Goal: Information Seeking & Learning: Learn about a topic

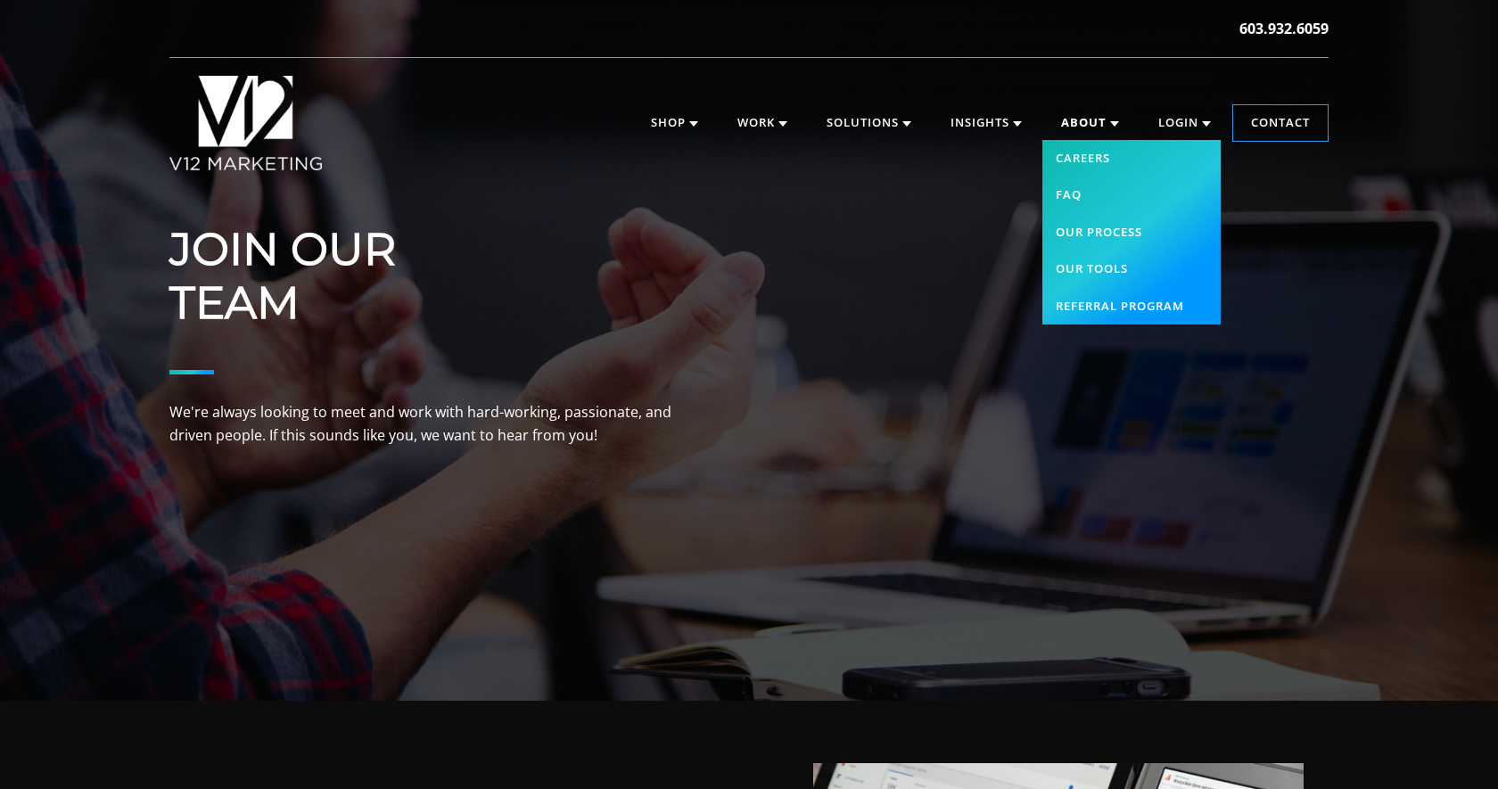
click at [1066, 119] on link "About" at bounding box center [1091, 123] width 94 height 36
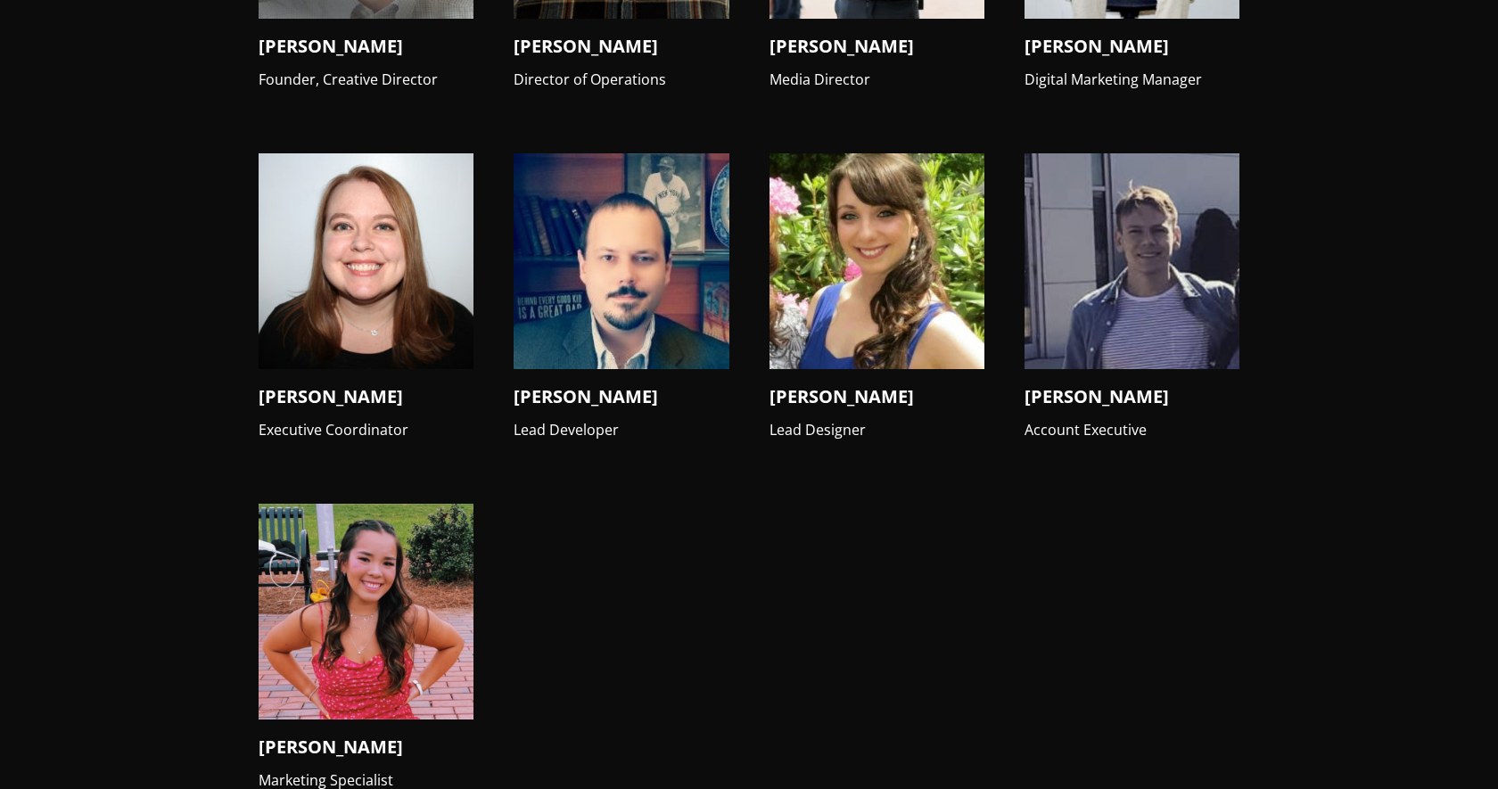
scroll to position [2059, 0]
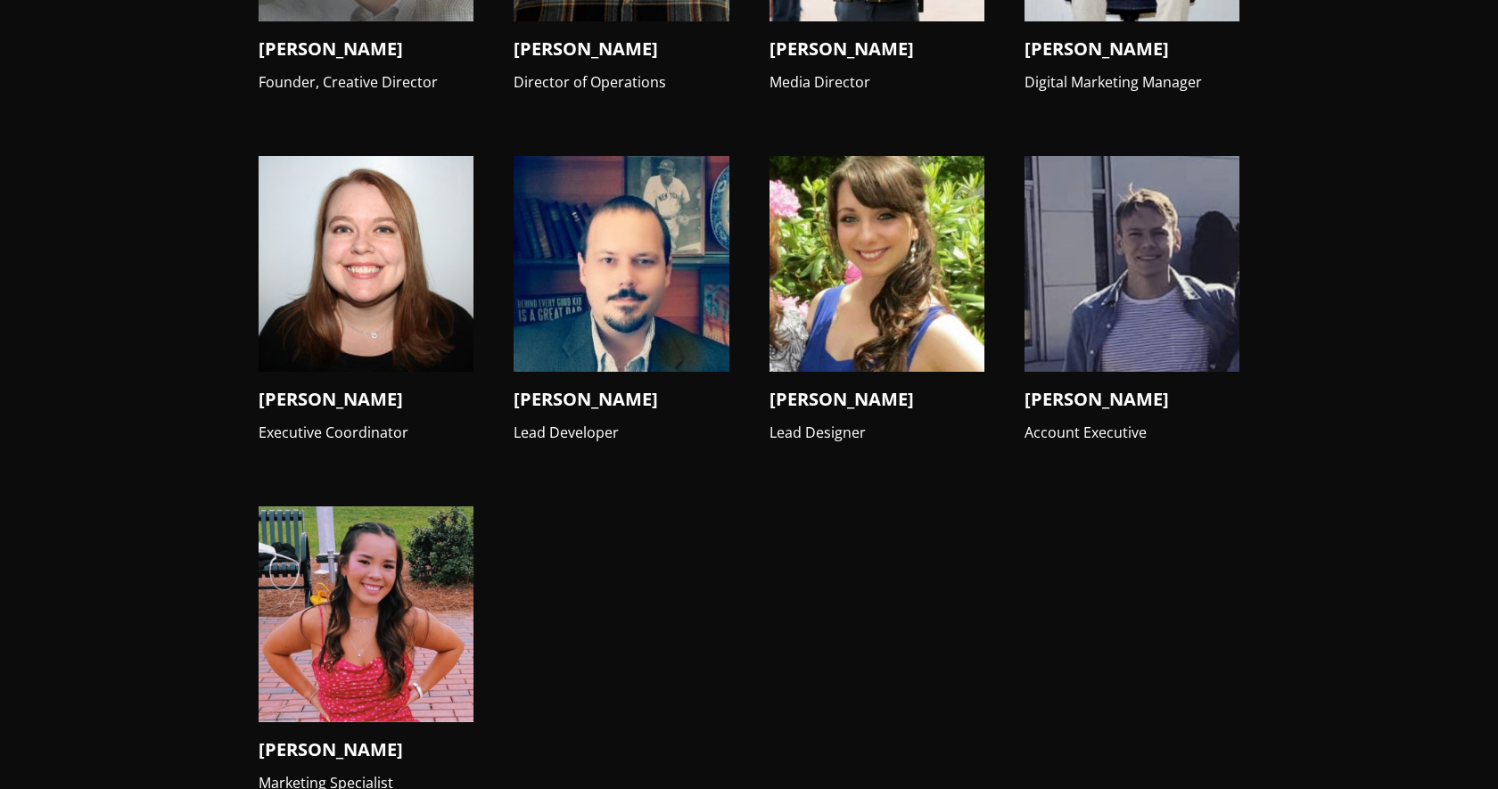
click at [326, 599] on img at bounding box center [366, 614] width 215 height 215
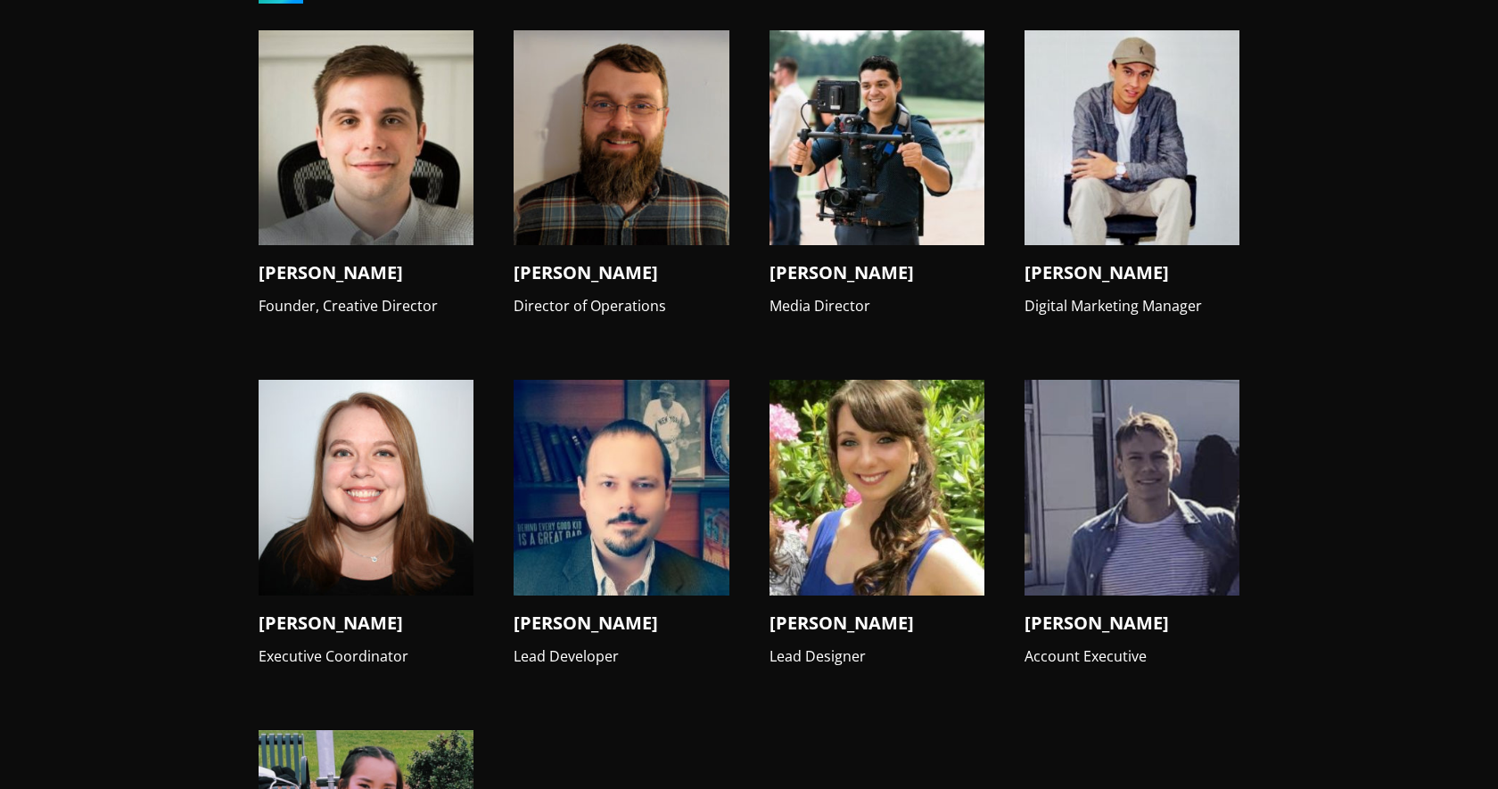
scroll to position [1781, 0]
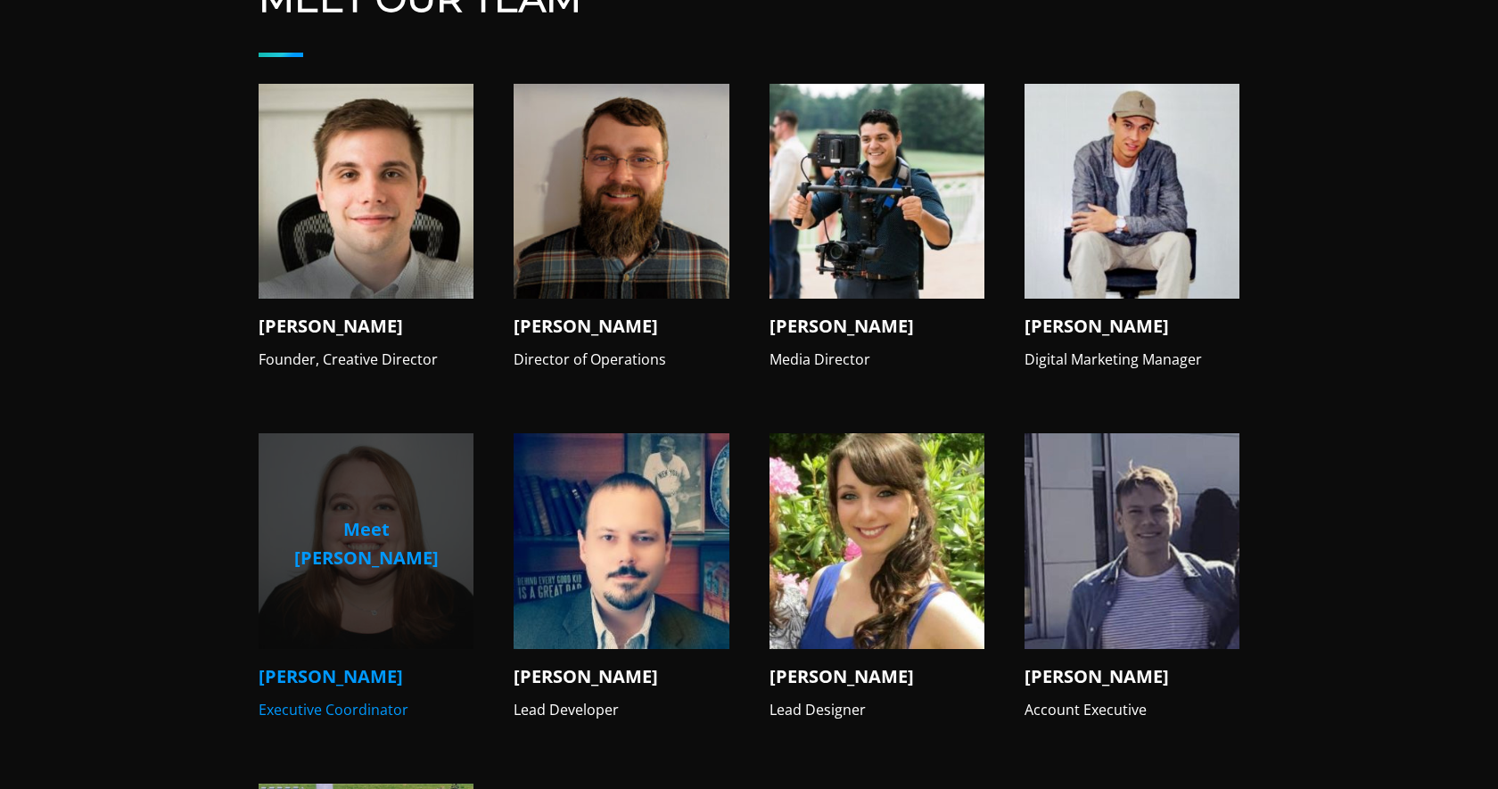
click at [431, 516] on p "Meet Leah" at bounding box center [366, 544] width 186 height 57
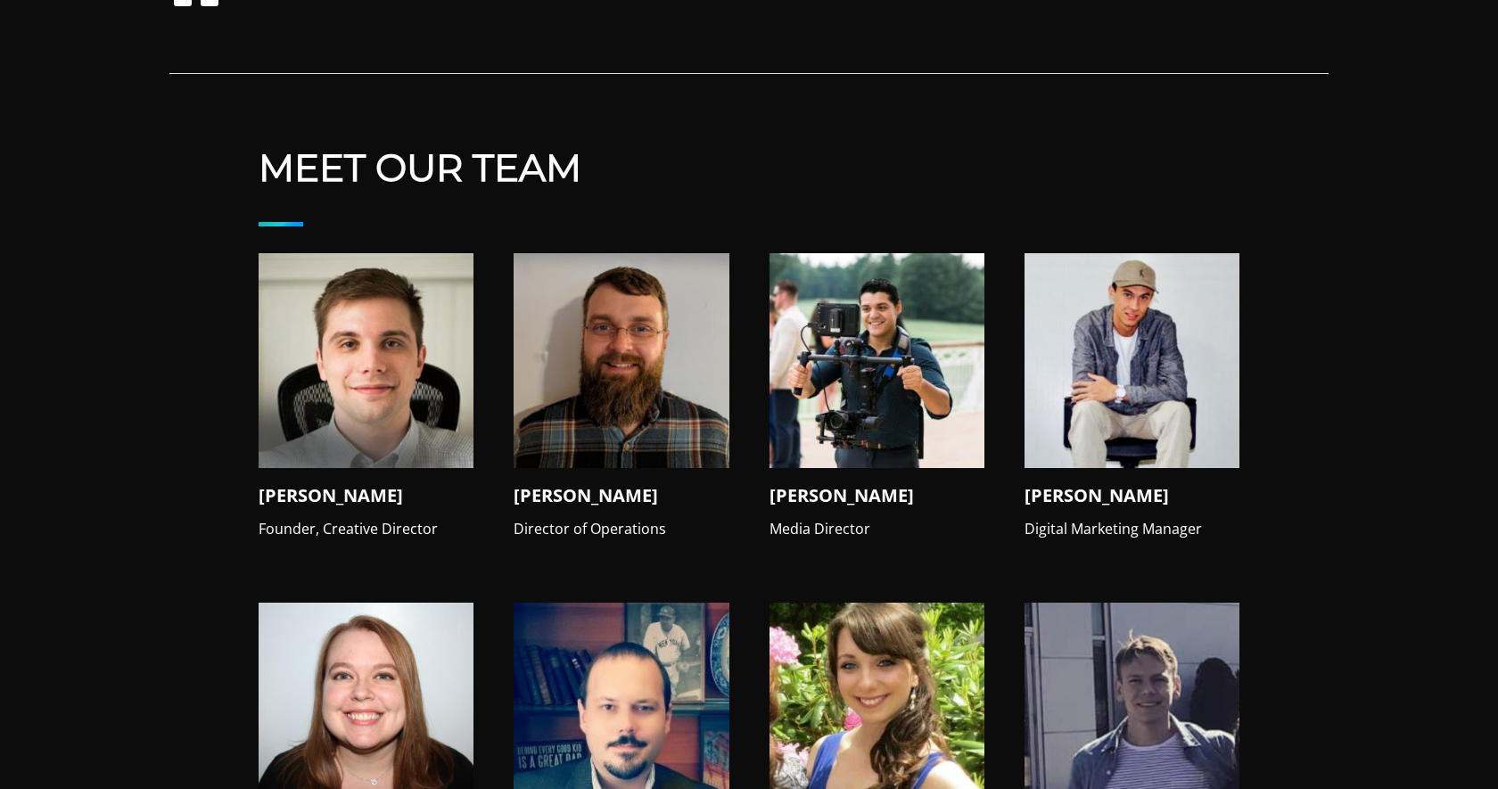
scroll to position [1614, 0]
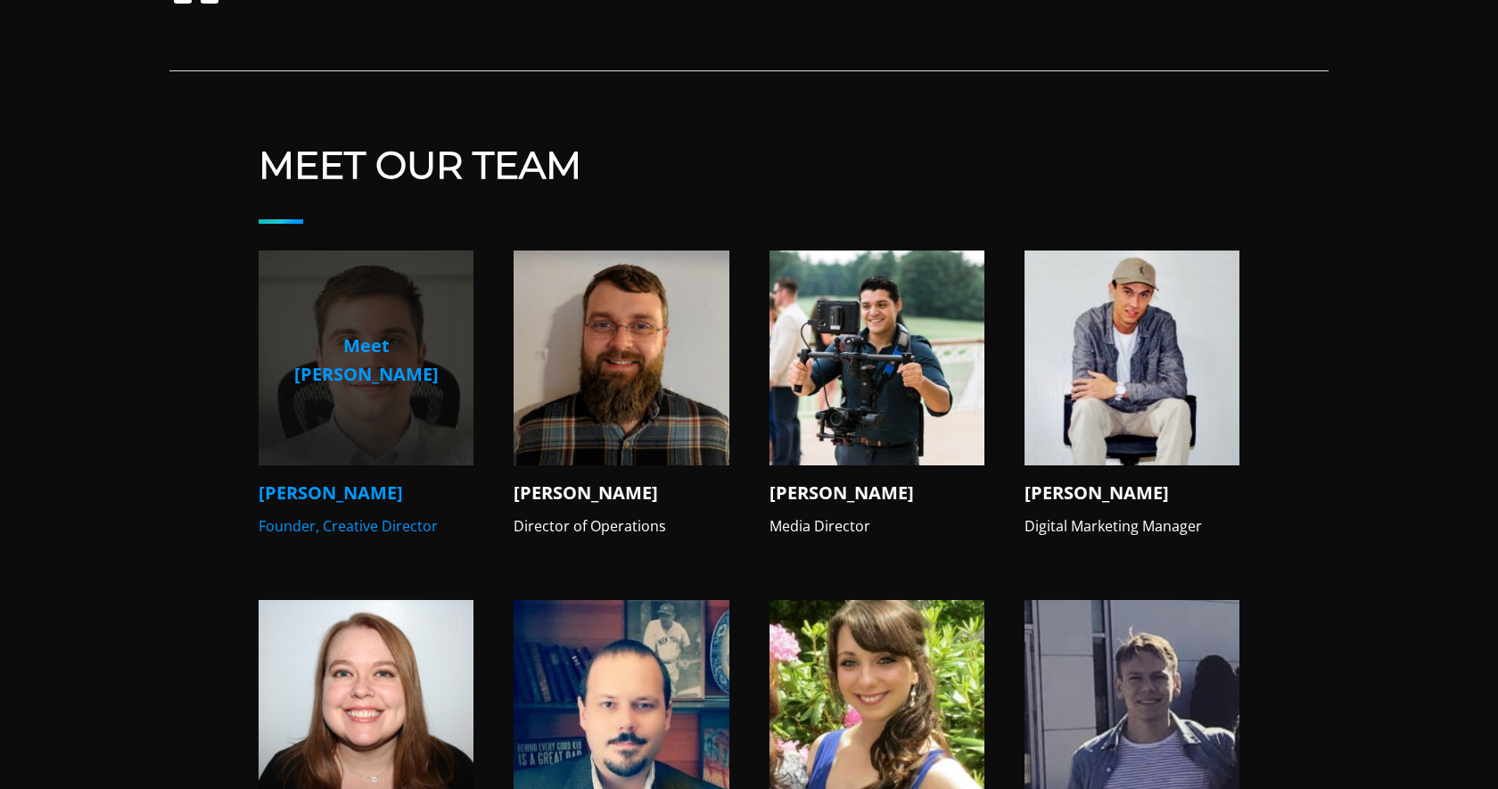
click at [364, 338] on p "Meet Mike" at bounding box center [366, 360] width 186 height 57
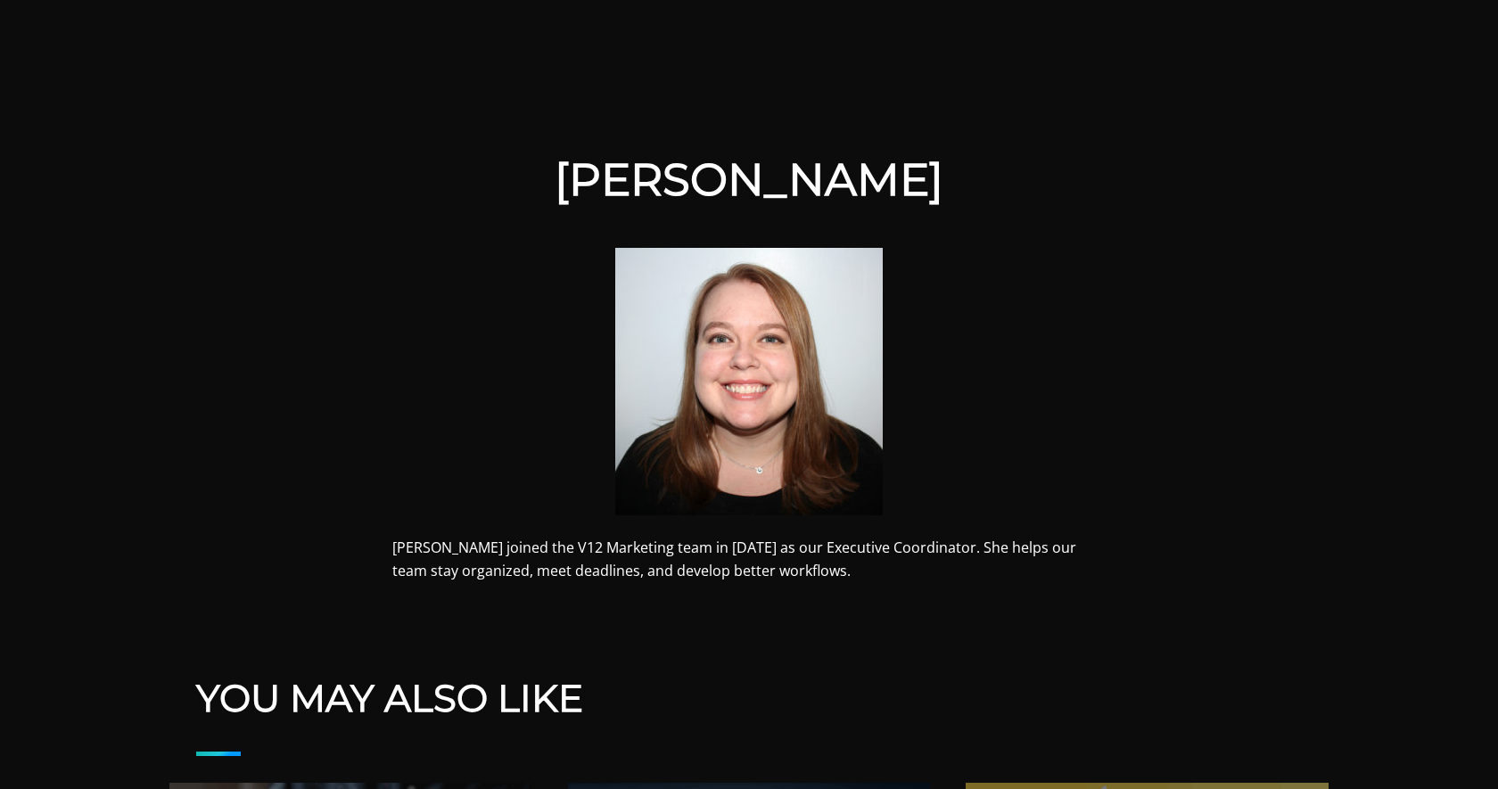
scroll to position [379, 0]
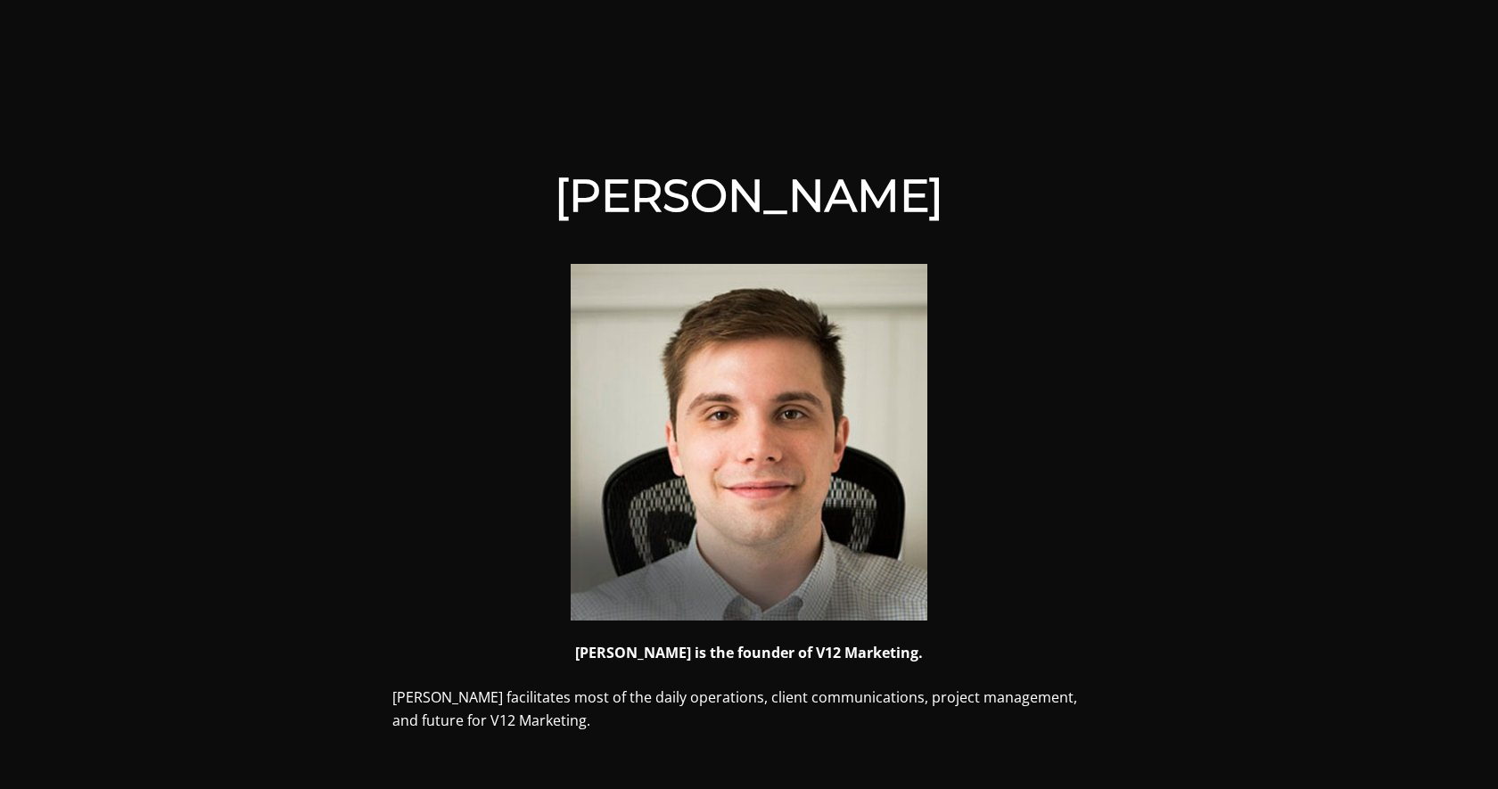
scroll to position [364, 0]
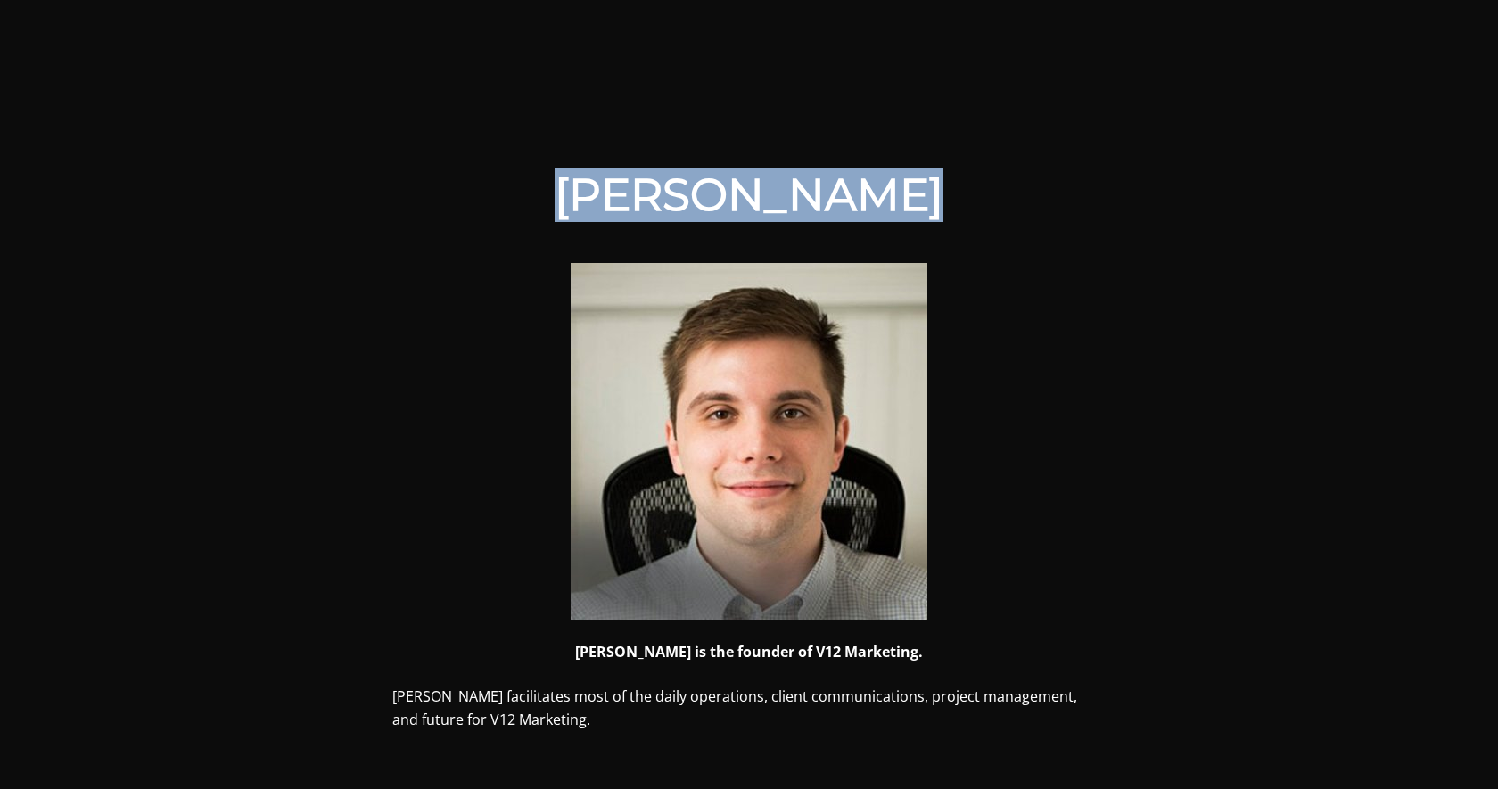
drag, startPoint x: 931, startPoint y: 209, endPoint x: 591, endPoint y: 175, distance: 341.5
click at [591, 175] on h1 "Mike Visconti" at bounding box center [749, 196] width 714 height 54
copy h1 "Mike Visconti"
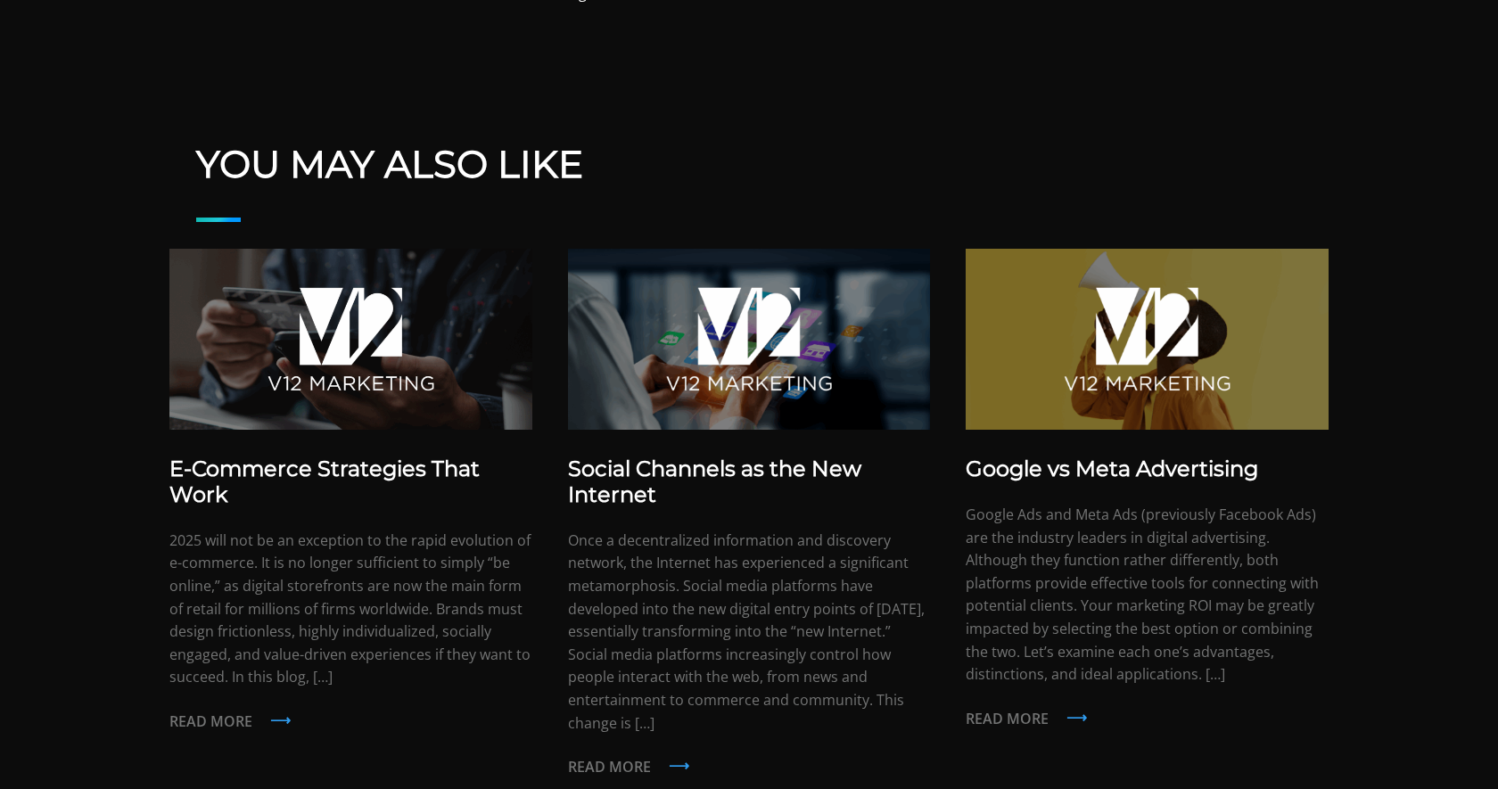
scroll to position [1281, 0]
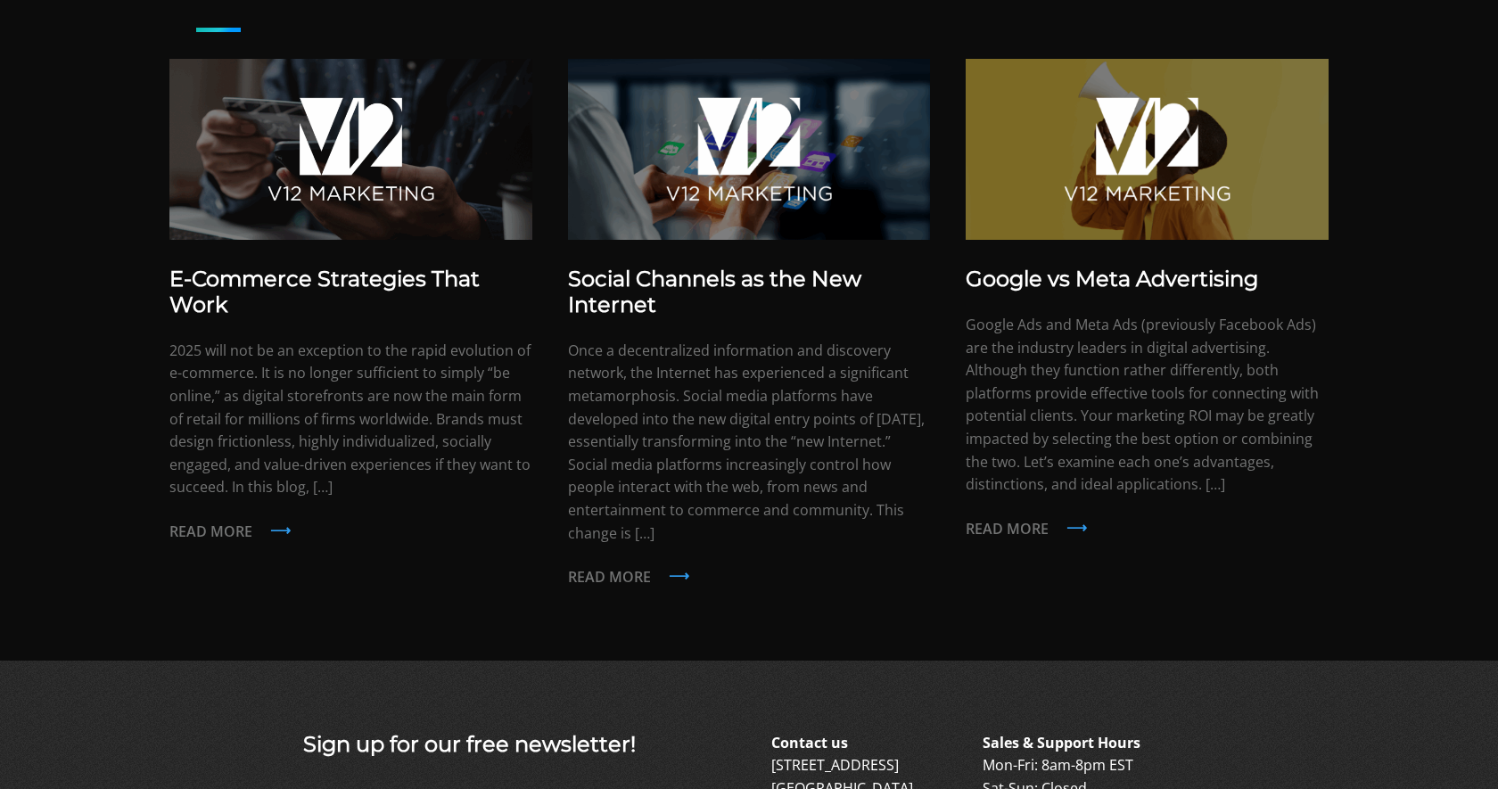
click at [210, 383] on p "2025 will not be an exception to the rapid evolution of e-commerce. It is no lo…" at bounding box center [350, 420] width 363 height 160
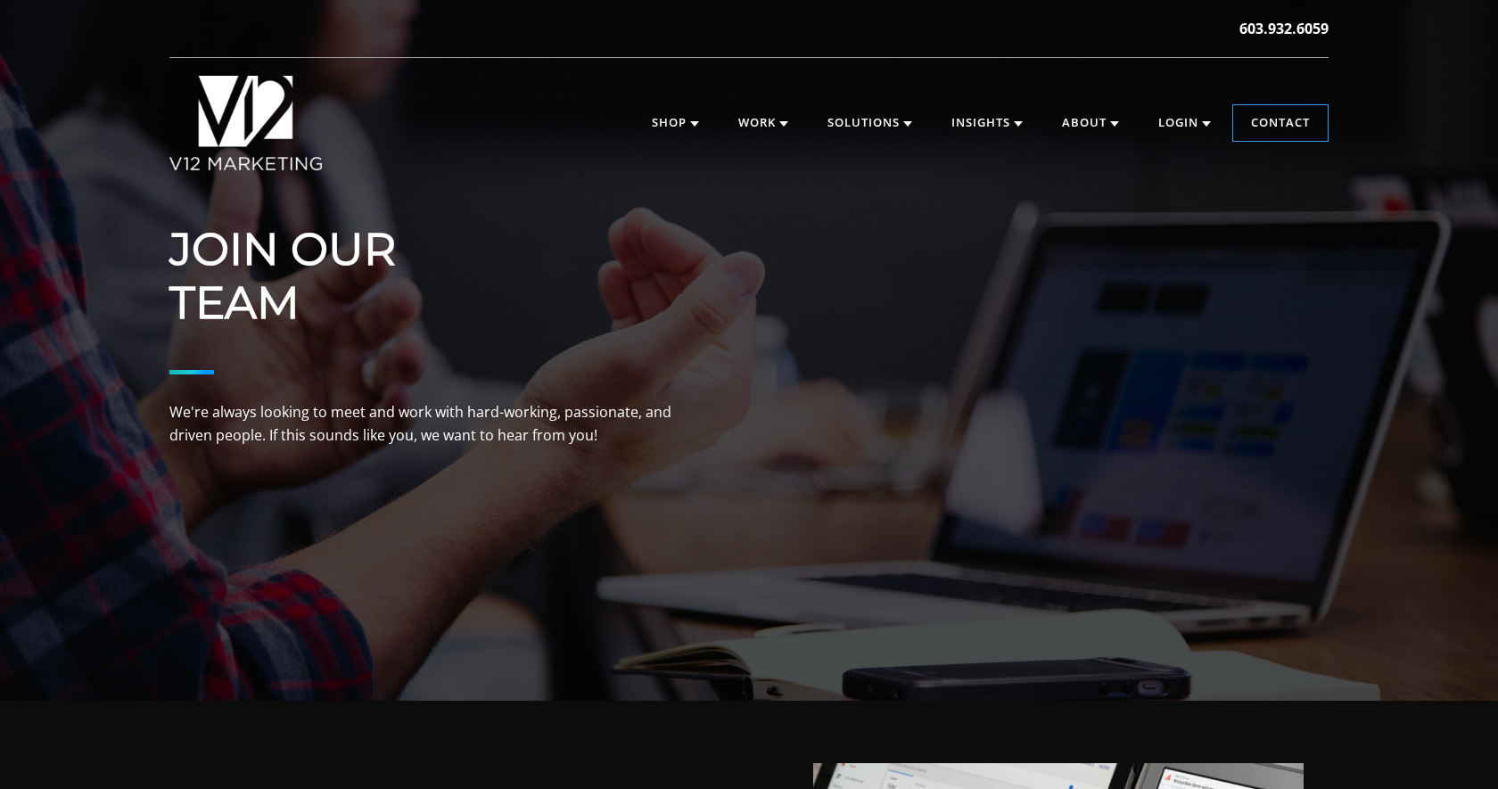
scroll to position [1, 0]
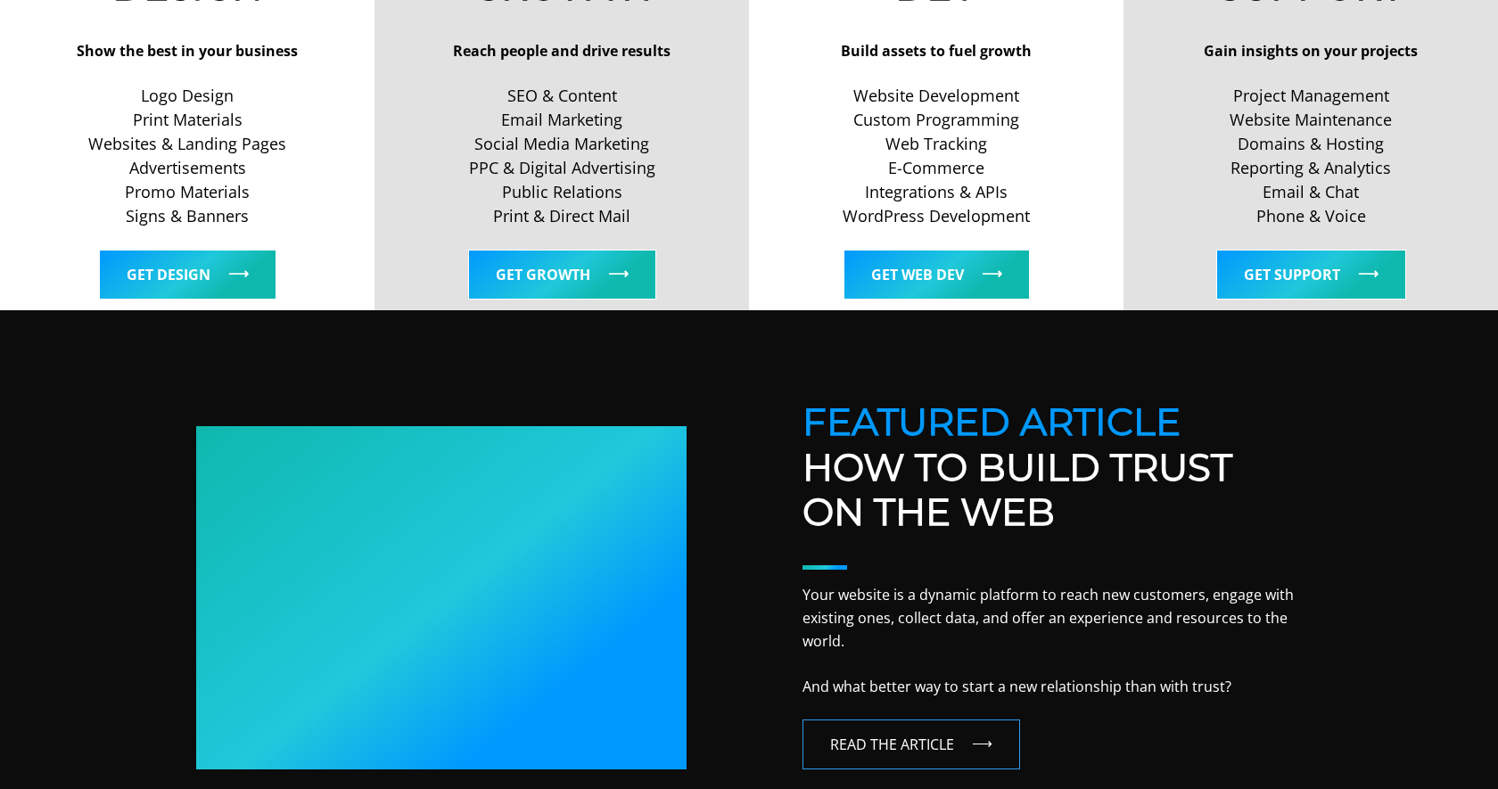
scroll to position [807, 0]
